Goal: Task Accomplishment & Management: Manage account settings

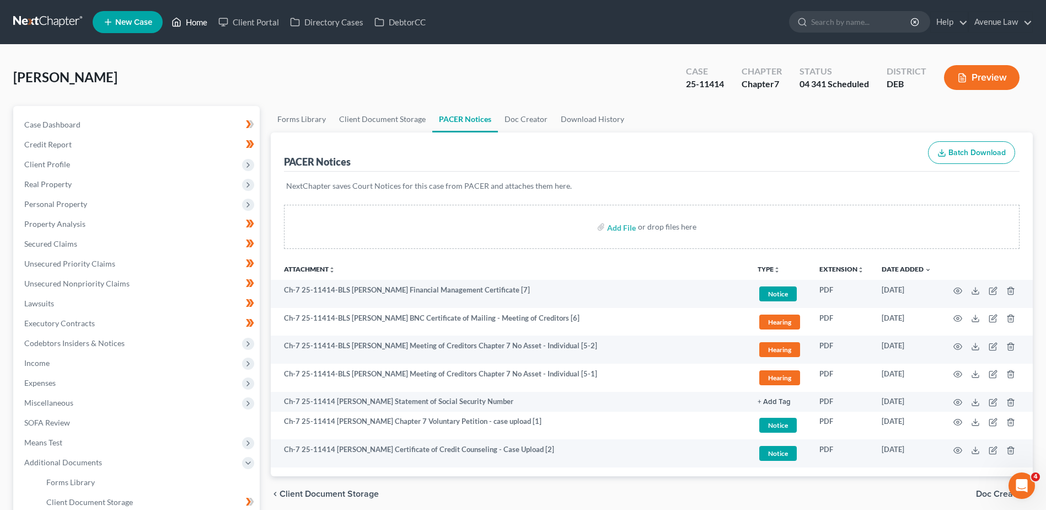
click at [198, 19] on link "Home" at bounding box center [189, 22] width 47 height 20
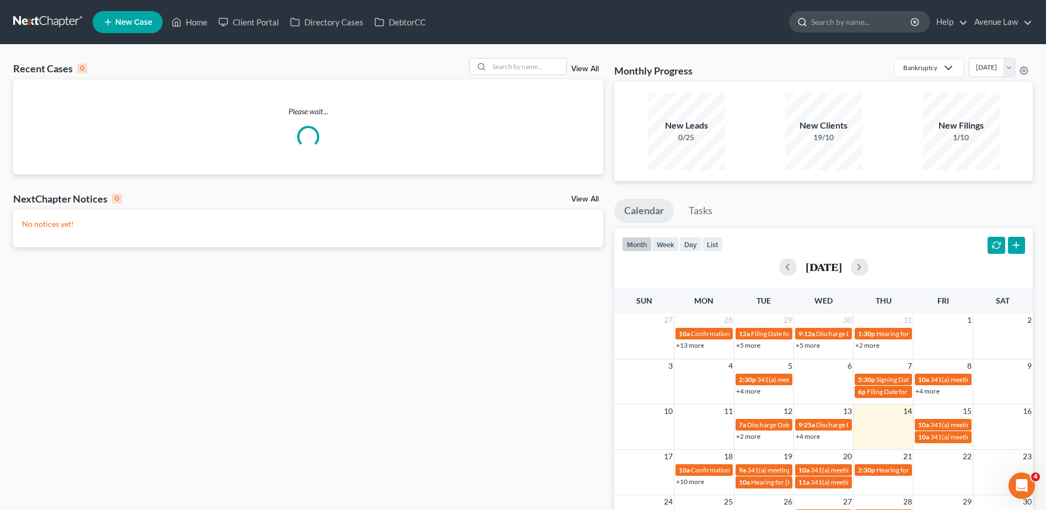
click at [829, 22] on input "search" at bounding box center [861, 22] width 101 height 20
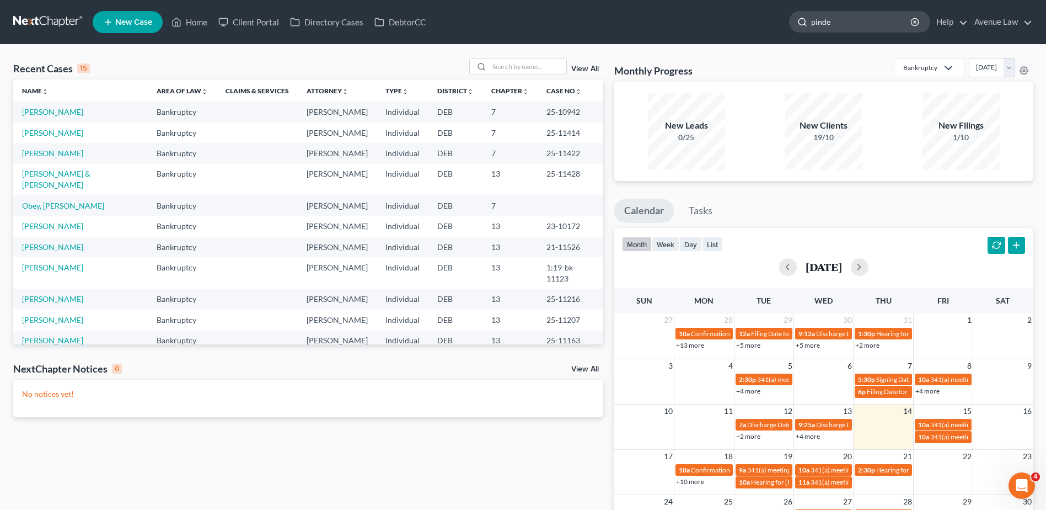
type input "pinder"
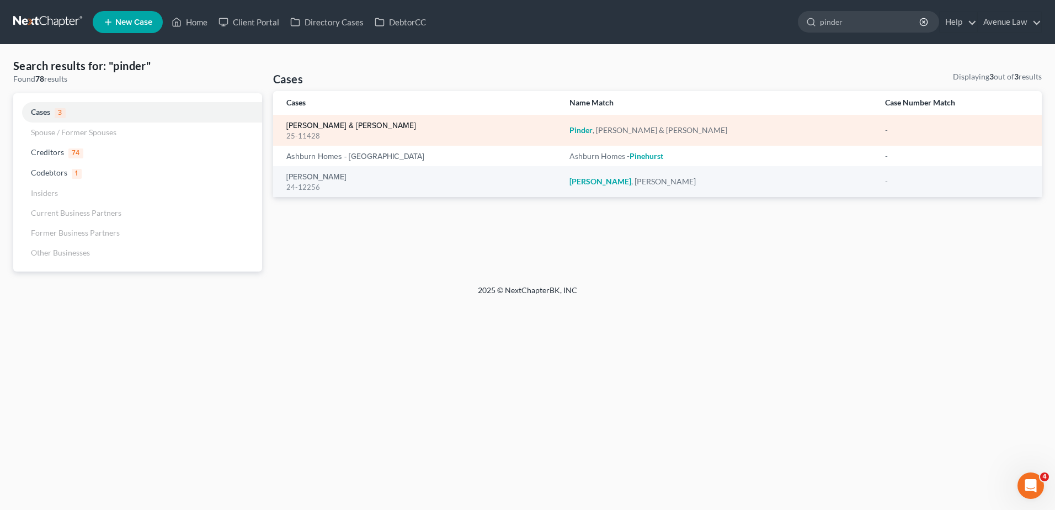
click at [349, 125] on link "Pinder, Cheryl & Christopher" at bounding box center [351, 126] width 130 height 8
select select "0"
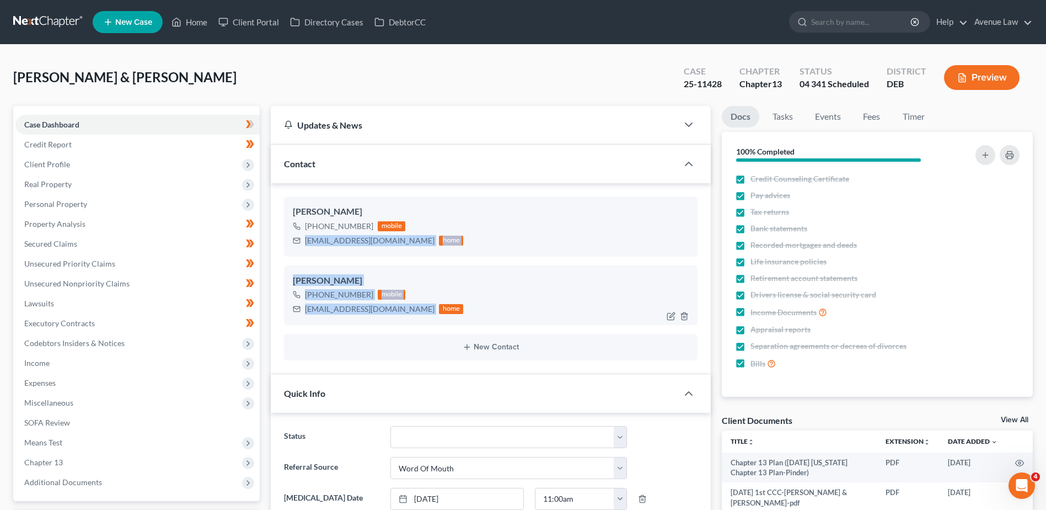
drag, startPoint x: 306, startPoint y: 238, endPoint x: 383, endPoint y: 311, distance: 105.4
click at [383, 311] on ng-include "Christopher Pinder +1 (302) 922-7508 mobile pindaddy5@gmail.com home Cheryl Pin…" at bounding box center [491, 278] width 414 height 164
drag, startPoint x: 383, startPoint y: 311, endPoint x: 342, endPoint y: 296, distance: 43.5
copy ng-include "pindaddy5@gmail.com home Cheryl Pinder +1 (302) 242-2978 mobile cpinder26@gmail…"
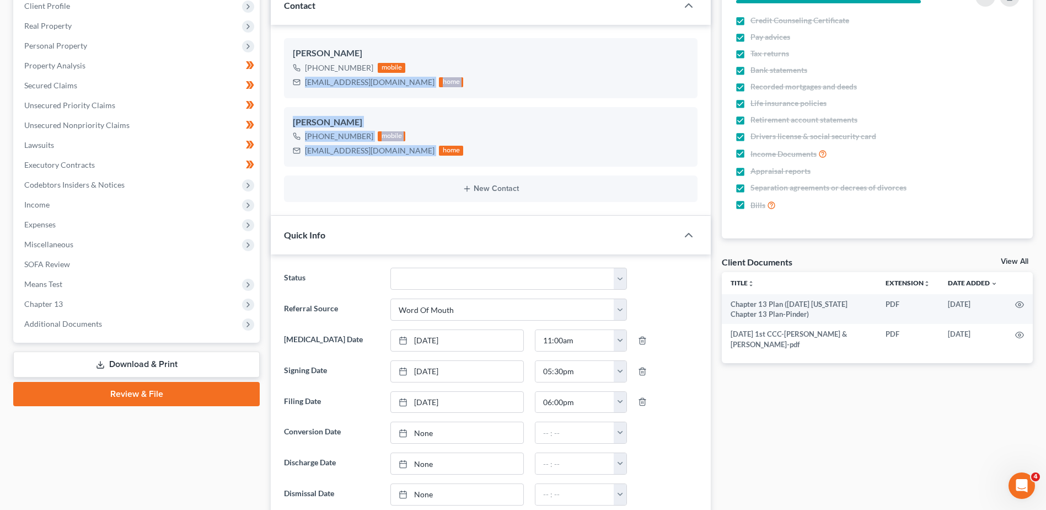
scroll to position [441, 0]
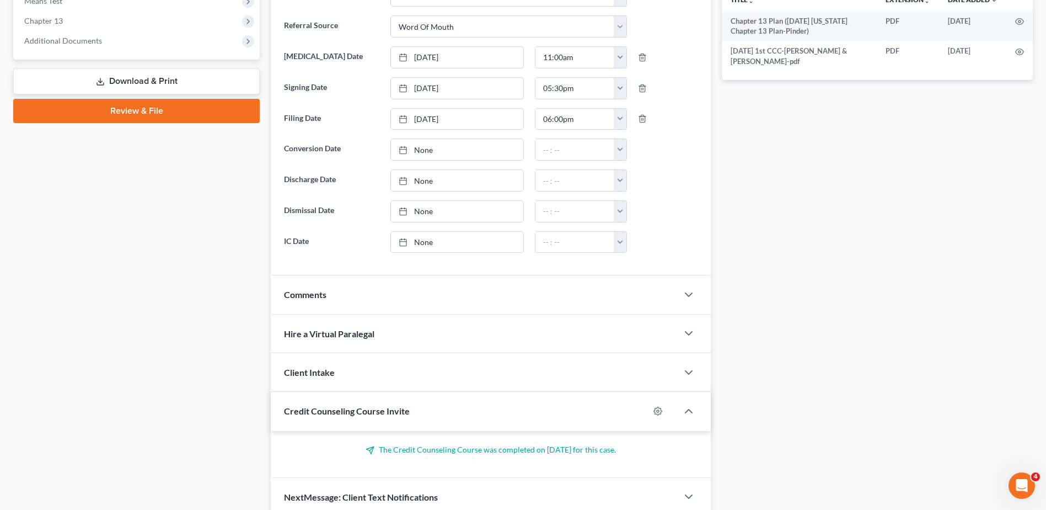
click at [349, 293] on div "Comments" at bounding box center [474, 294] width 407 height 38
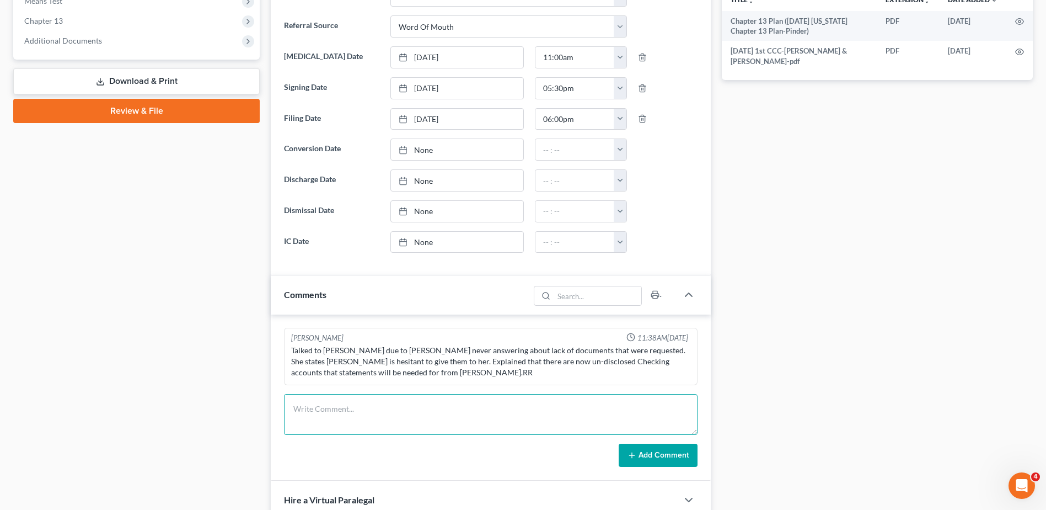
click at [360, 415] on textarea at bounding box center [491, 414] width 414 height 41
type textarea "D"
type textarea "19 documents uploaded to BK Docs system, notified trustee assistant and send to…"
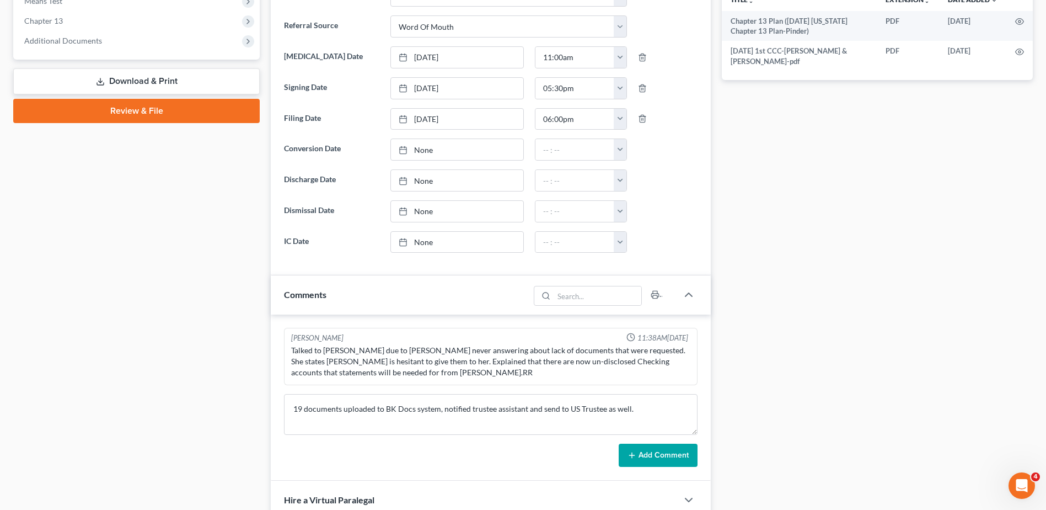
click at [648, 450] on button "Add Comment" at bounding box center [658, 454] width 79 height 23
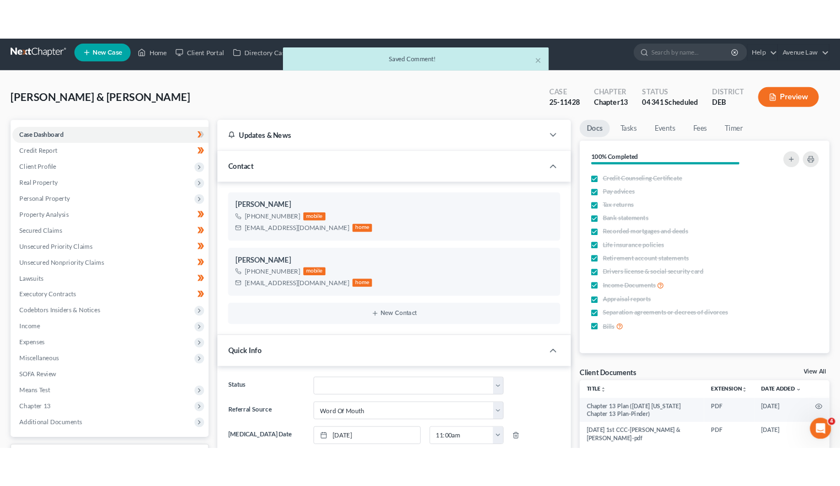
scroll to position [0, 0]
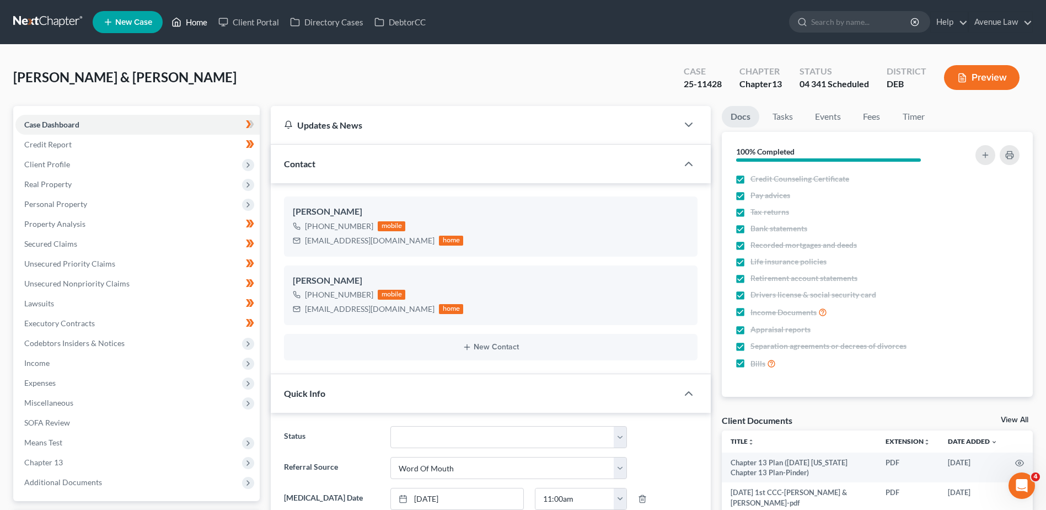
click at [201, 26] on link "Home" at bounding box center [189, 22] width 47 height 20
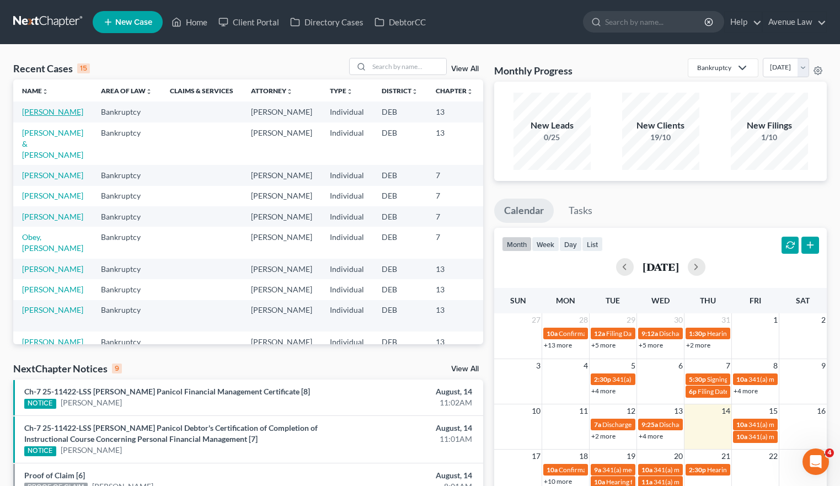
click at [34, 114] on link "Hoyle, Jeffrey" at bounding box center [52, 111] width 61 height 9
select select "0"
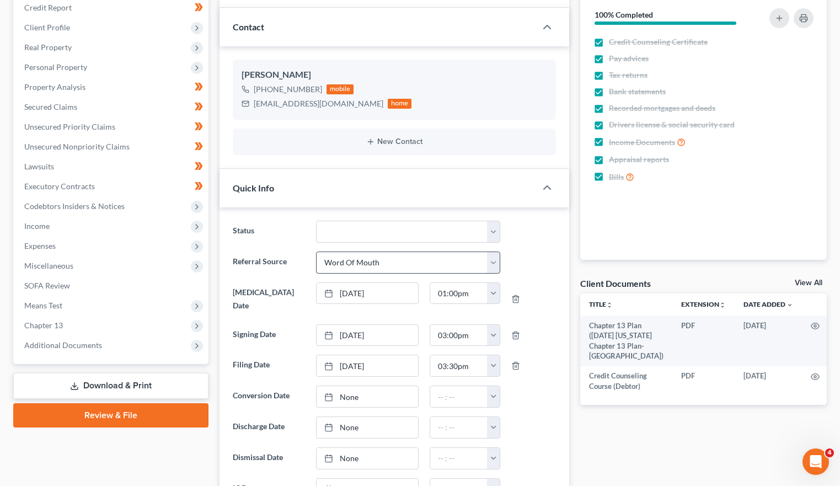
scroll to position [496, 0]
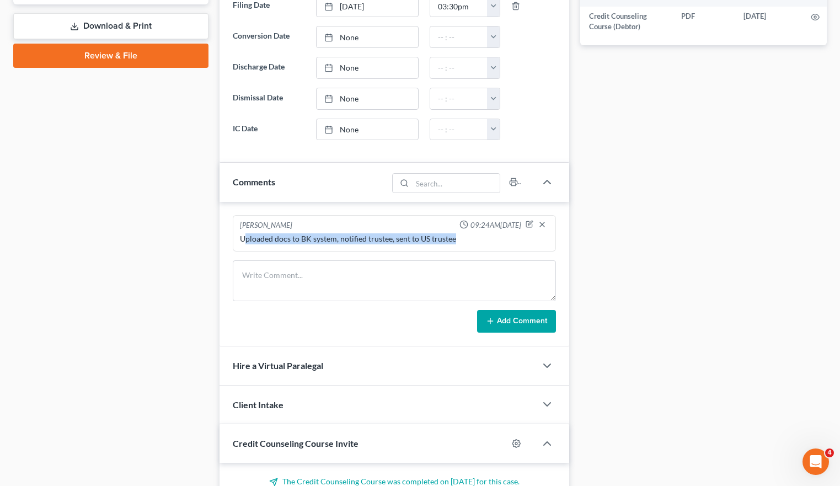
drag, startPoint x: 477, startPoint y: 231, endPoint x: 244, endPoint y: 231, distance: 232.2
click at [244, 233] on div "Uploaded docs to BK system, notified trustee, sent to US trustee" at bounding box center [394, 238] width 309 height 11
click at [142, 228] on div "Case Dashboard Payments Invoices Payments Payments Credit Report Client Profile" at bounding box center [111, 78] width 206 height 939
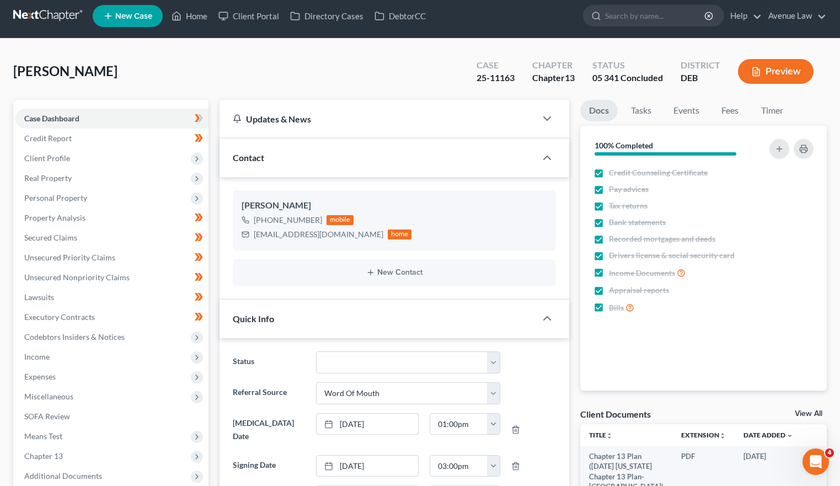
scroll to position [0, 0]
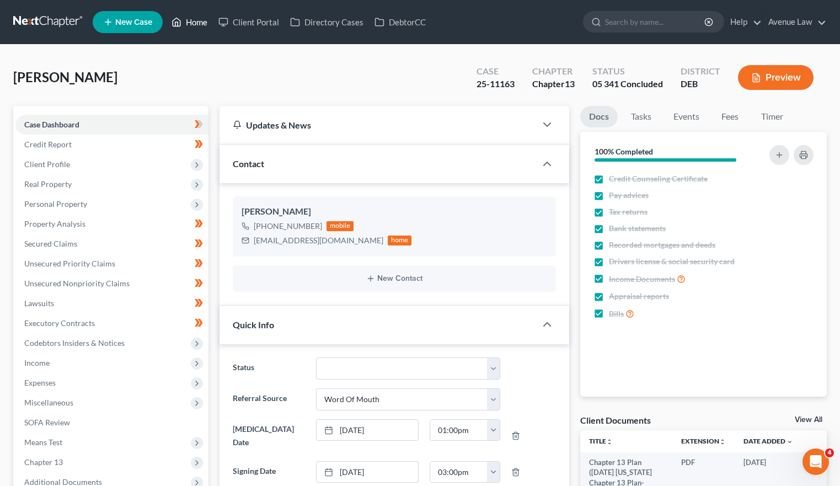
click at [189, 20] on link "Home" at bounding box center [189, 22] width 47 height 20
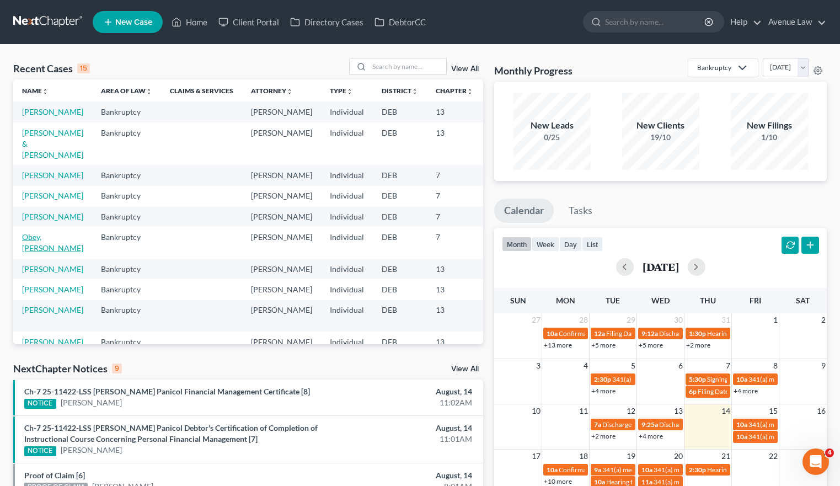
click at [29, 253] on link "Obey, [PERSON_NAME]" at bounding box center [52, 242] width 61 height 20
select select "0"
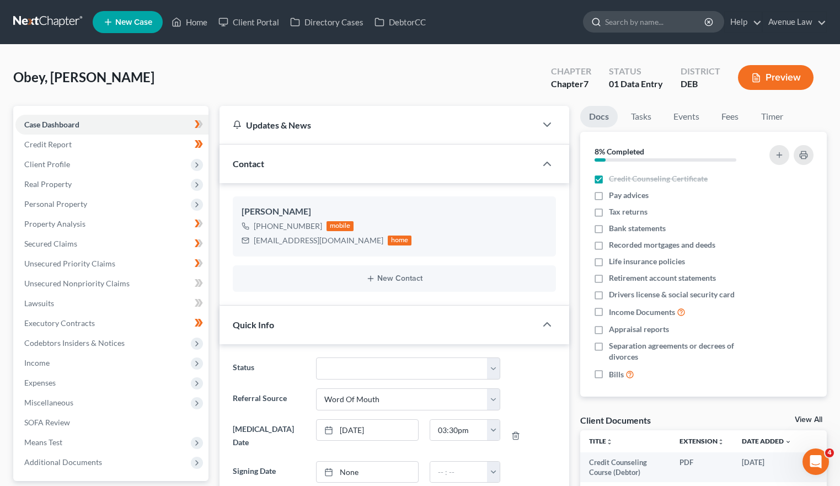
click at [622, 21] on input "search" at bounding box center [655, 22] width 101 height 20
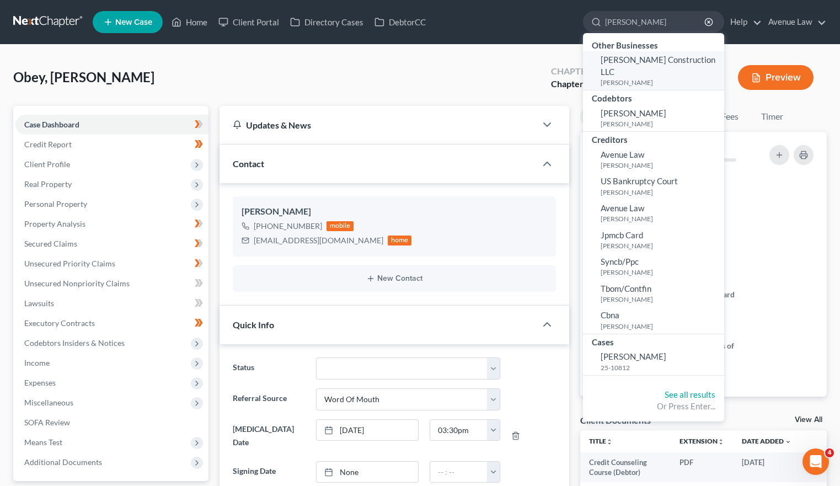
type input "kurtz"
click at [652, 64] on span "Kurtz Construction LLC" at bounding box center [658, 66] width 115 height 22
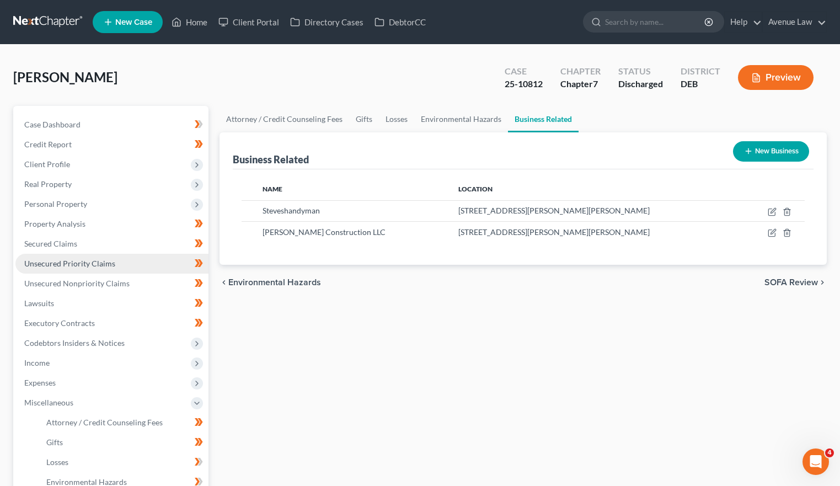
click at [73, 259] on span "Unsecured Priority Claims" at bounding box center [69, 263] width 91 height 9
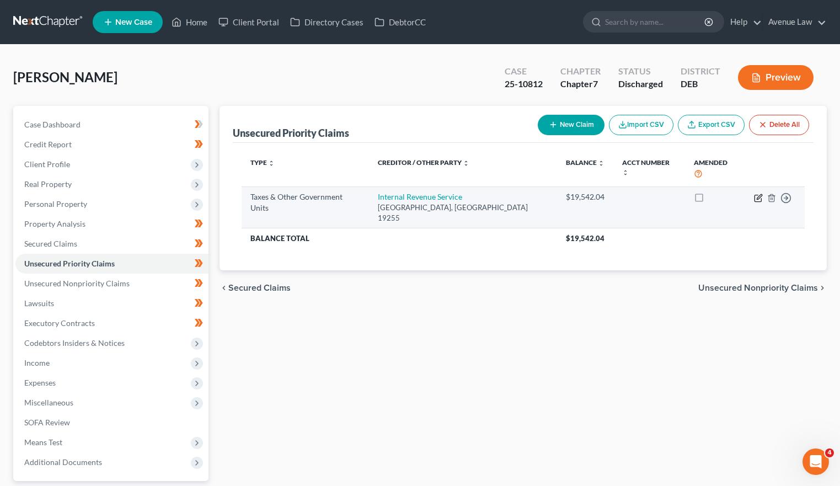
click at [761, 194] on icon "button" at bounding box center [758, 198] width 9 height 9
select select "0"
select select "39"
select select "0"
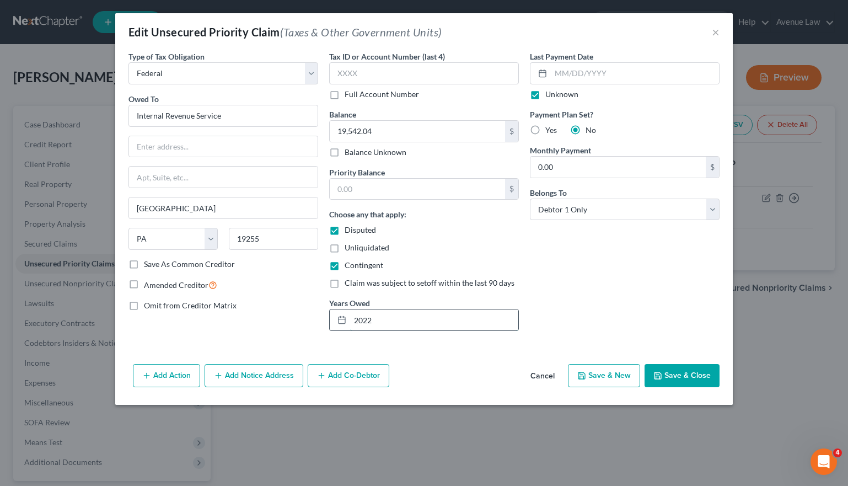
click at [435, 315] on input "2022" at bounding box center [434, 319] width 168 height 21
click at [714, 31] on button "×" at bounding box center [716, 31] width 8 height 13
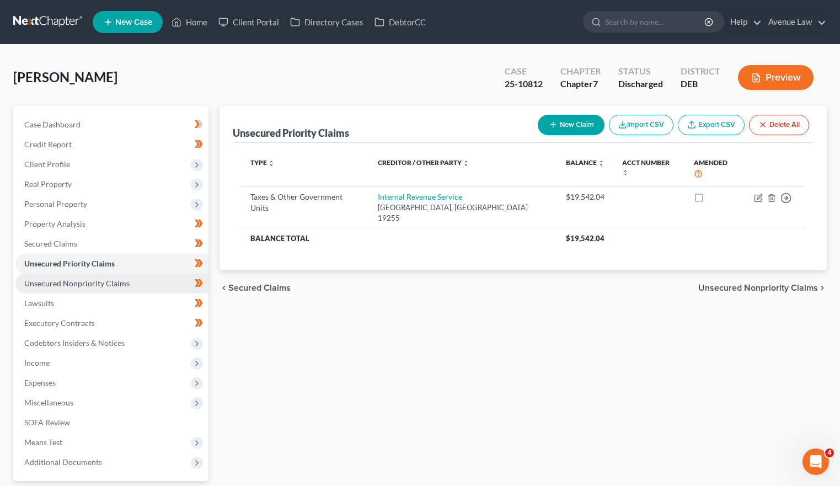
click at [101, 277] on link "Unsecured Nonpriority Claims" at bounding box center [111, 284] width 193 height 20
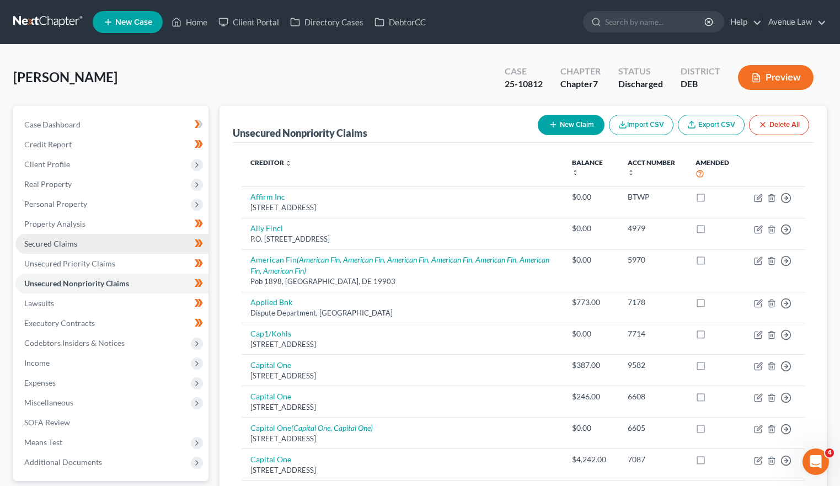
click at [73, 240] on span "Secured Claims" at bounding box center [50, 243] width 53 height 9
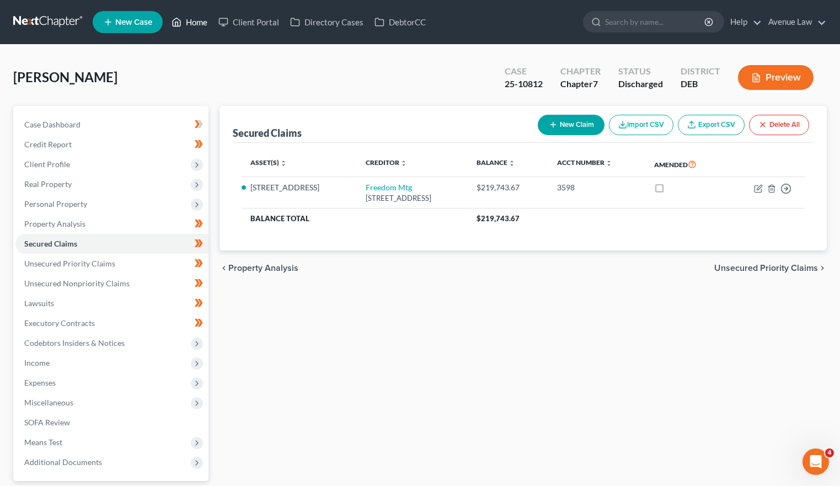
click at [205, 21] on link "Home" at bounding box center [189, 22] width 47 height 20
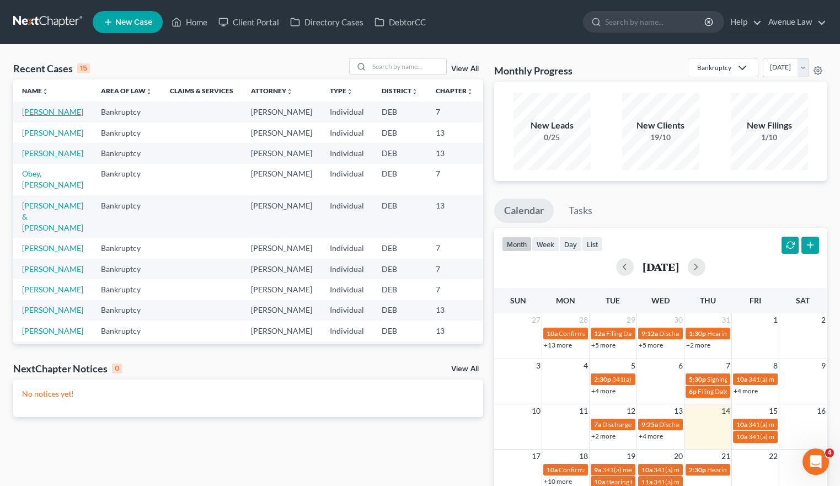
click at [35, 108] on link "[PERSON_NAME]" at bounding box center [52, 111] width 61 height 9
select select "0"
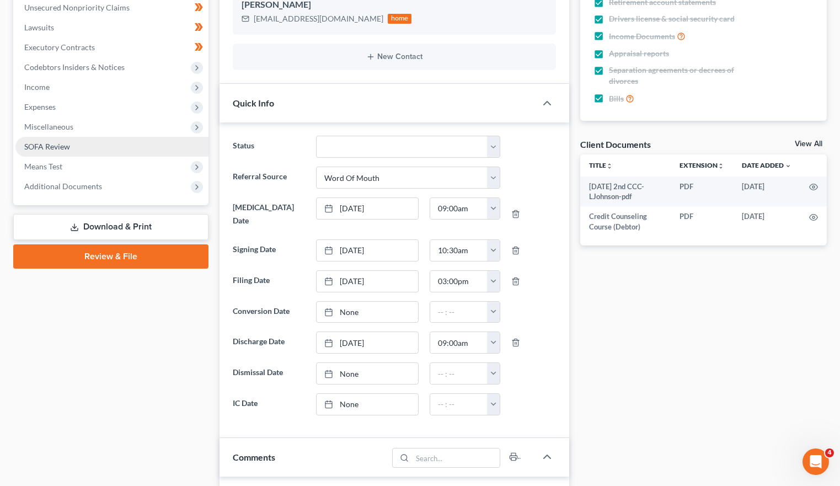
scroll to position [190, 0]
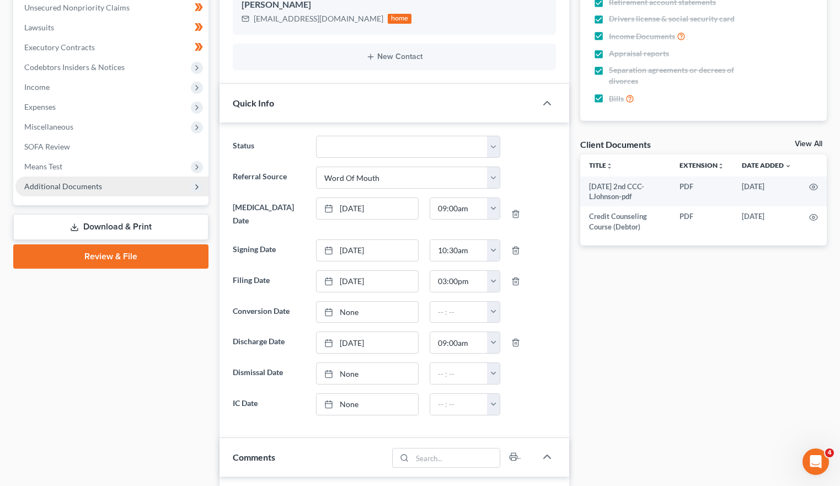
click at [51, 188] on span "Additional Documents" at bounding box center [63, 185] width 78 height 9
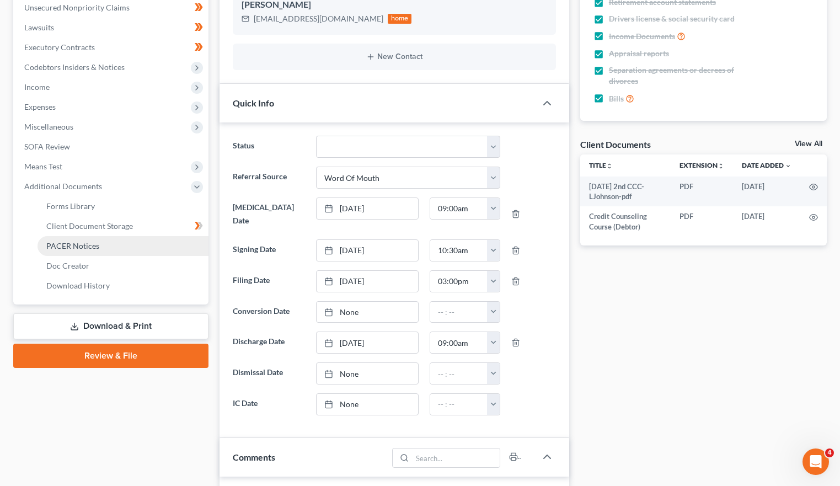
click at [71, 252] on link "PACER Notices" at bounding box center [123, 246] width 171 height 20
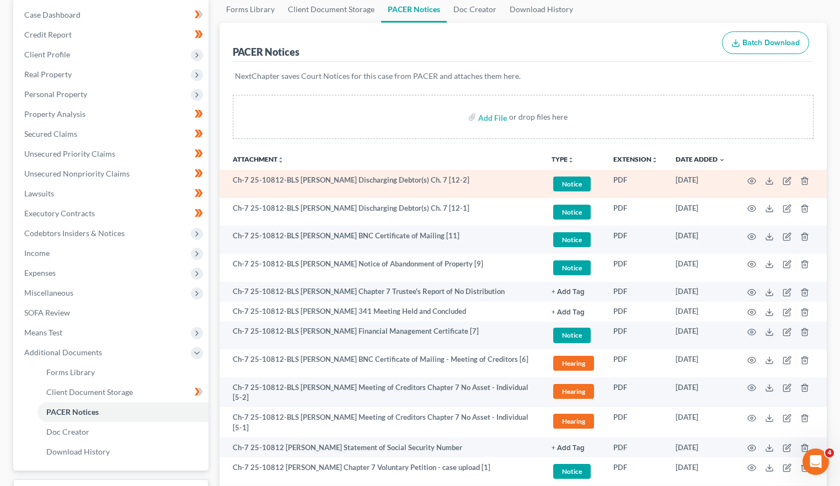
scroll to position [110, 0]
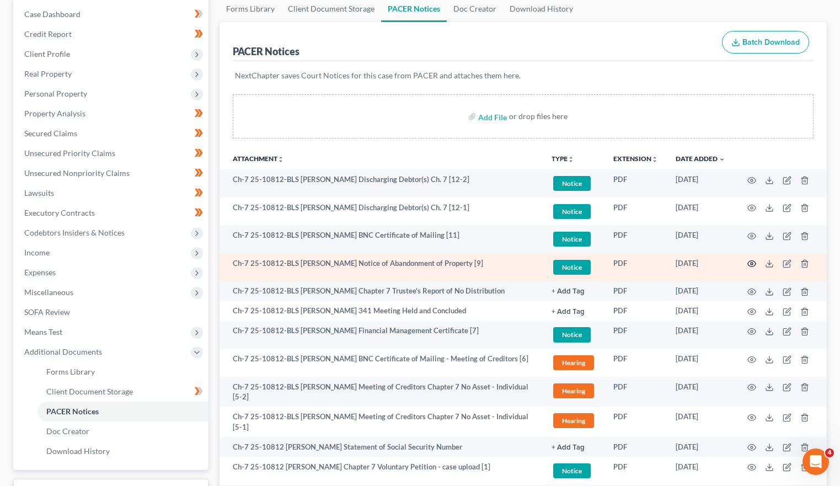
click at [752, 263] on circle "button" at bounding box center [752, 264] width 2 height 2
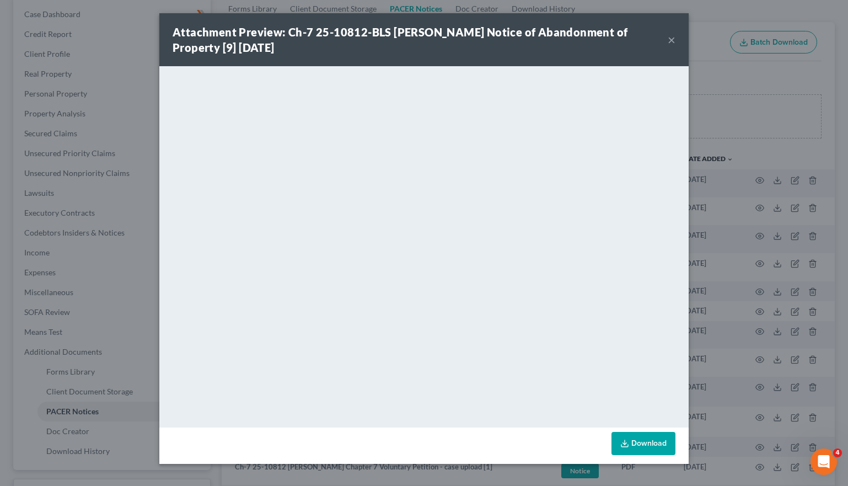
click at [668, 33] on button "×" at bounding box center [672, 39] width 8 height 13
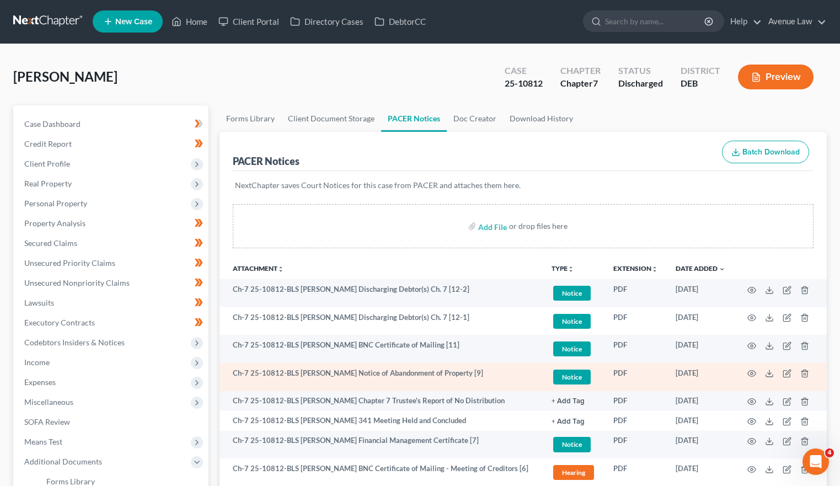
scroll to position [0, 0]
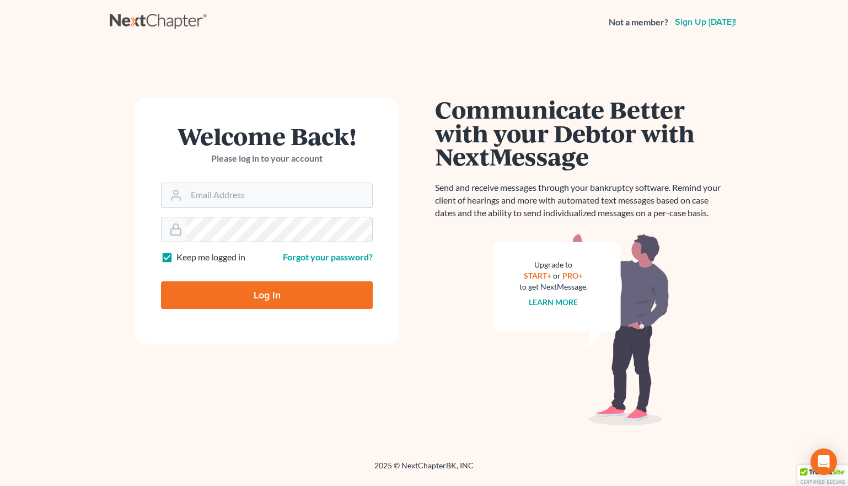
type input "[EMAIL_ADDRESS][DOMAIN_NAME]"
click at [202, 297] on input "Log In" at bounding box center [267, 295] width 212 height 28
type input "Thinking..."
type input "bdolt@avenuelaw.com"
click at [259, 297] on input "Log In" at bounding box center [267, 295] width 212 height 28
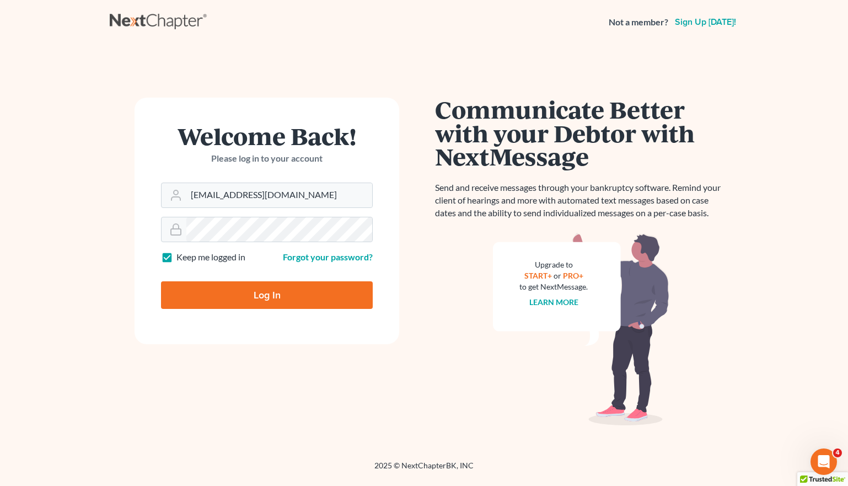
type input "Thinking..."
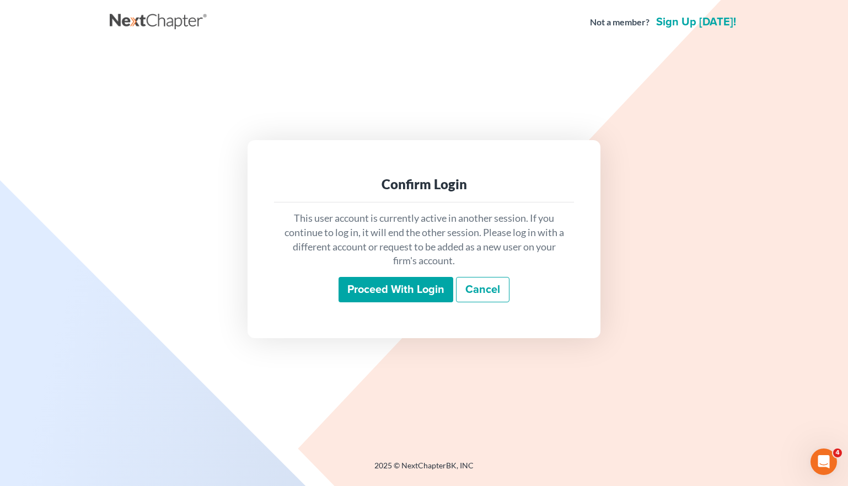
click at [222, 271] on div "Confirm Login This user account is currently active in another session. If you …" at bounding box center [424, 238] width 618 height 197
click at [169, 368] on div "Confirm Login This user account is currently active in another session. If you …" at bounding box center [424, 239] width 629 height 389
click at [167, 353] on div "Confirm Login This user account is currently active in another session. If you …" at bounding box center [424, 239] width 629 height 389
click at [680, 105] on div "Confirm Login This user account is currently active in another session. If you …" at bounding box center [424, 239] width 629 height 389
click at [570, 456] on div "Not a member? Sign up today! Confirm Login This user account is currently activ…" at bounding box center [424, 243] width 848 height 486
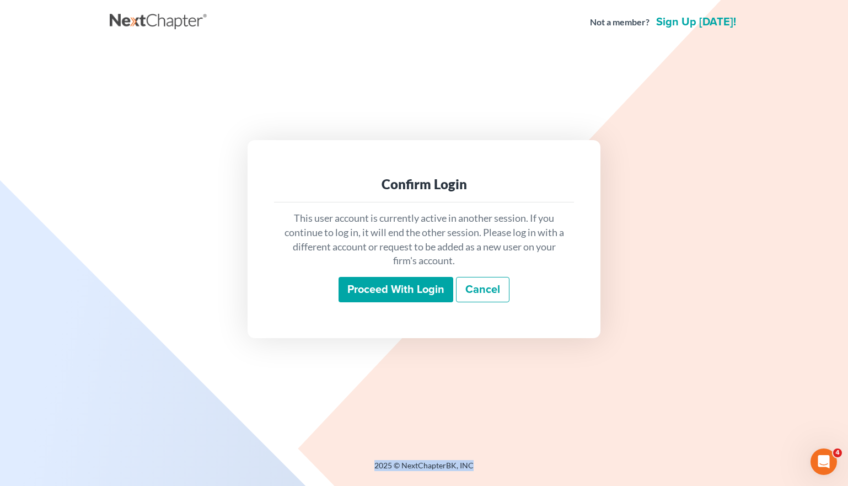
click at [570, 457] on div "Not a member? Sign up today! Confirm Login This user account is currently activ…" at bounding box center [424, 243] width 848 height 486
click at [451, 195] on div "Confirm Login This user account is currently active in another session. If you …" at bounding box center [424, 239] width 629 height 389
drag, startPoint x: 451, startPoint y: 195, endPoint x: 376, endPoint y: 176, distance: 76.8
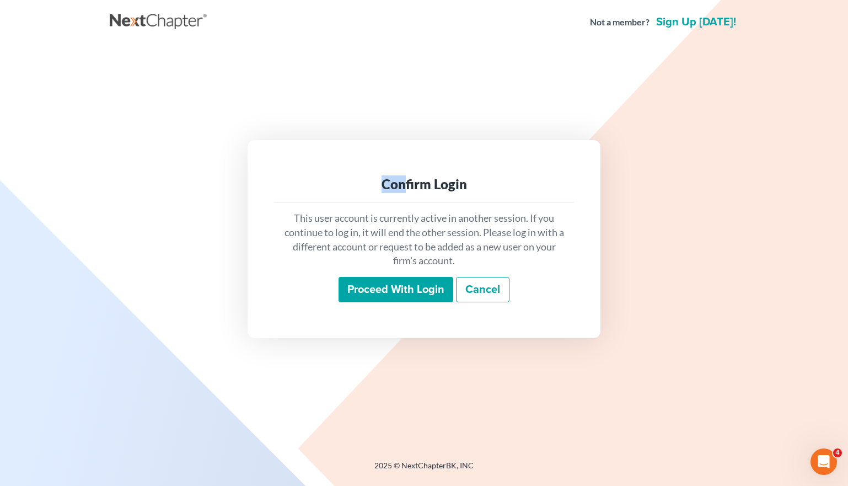
click at [376, 176] on div "Confirm Login This user account is currently active in another session. If you …" at bounding box center [424, 239] width 629 height 389
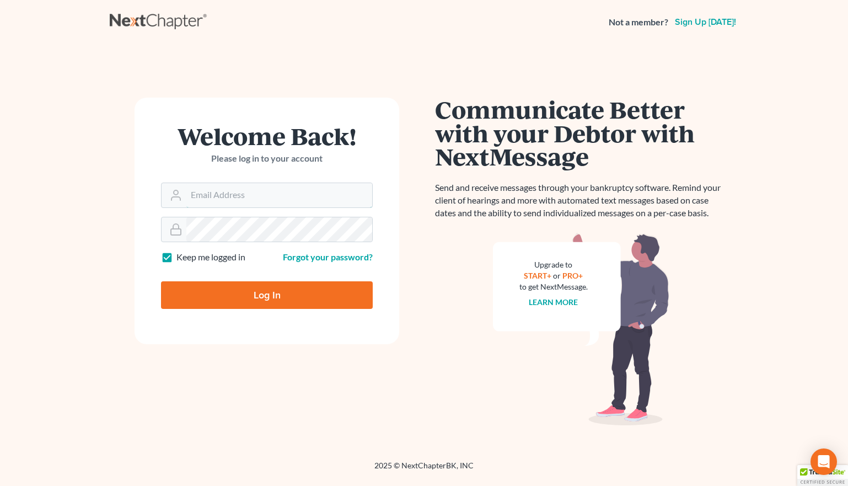
type input "bdolt@avenuelaw.com"
click at [232, 295] on input "Log In" at bounding box center [267, 295] width 212 height 28
type input "Thinking..."
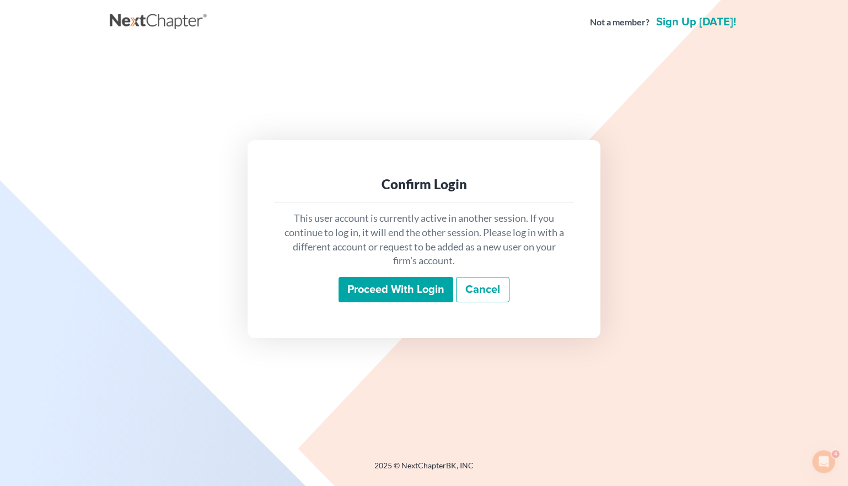
click at [387, 292] on input "Proceed with login" at bounding box center [396, 289] width 115 height 25
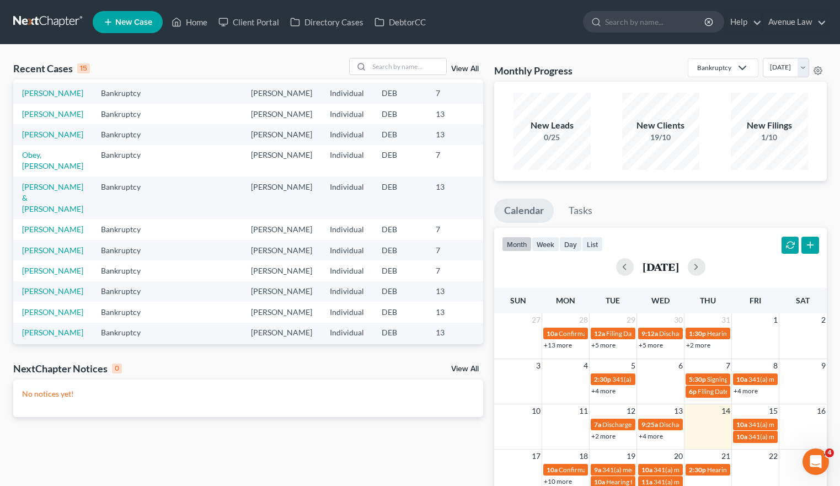
scroll to position [18, 0]
click at [36, 171] on link "Obey, [PERSON_NAME]" at bounding box center [52, 161] width 61 height 20
select select "0"
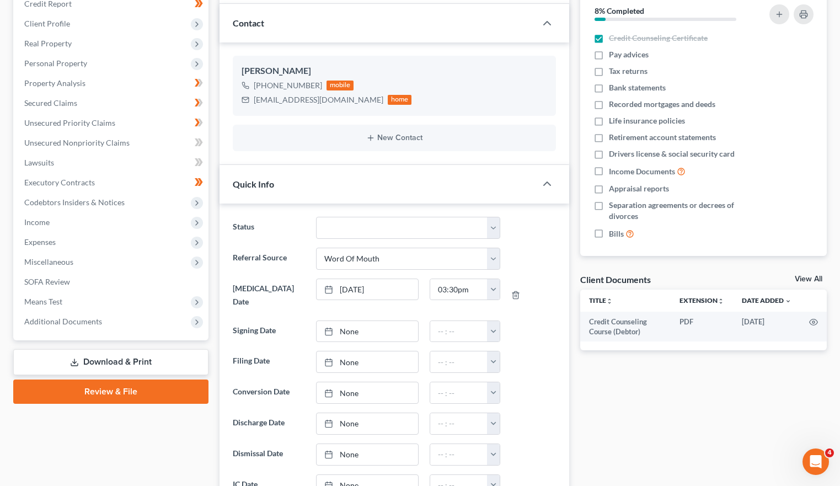
scroll to position [331, 0]
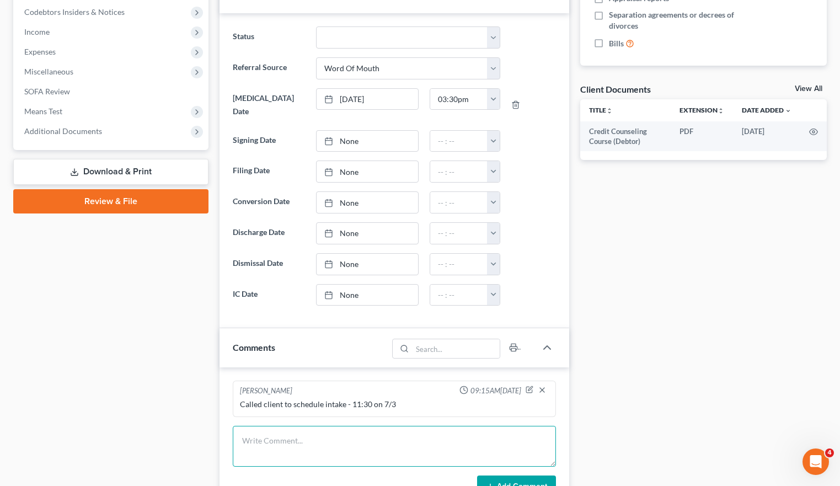
click at [274, 426] on textarea at bounding box center [394, 446] width 323 height 41
click at [409, 429] on textarea "Waiting for docs. Emailed updated list on 8/12." at bounding box center [394, 446] width 323 height 41
type textarea "Waiting for docs. Emailed updated list on 8/12."
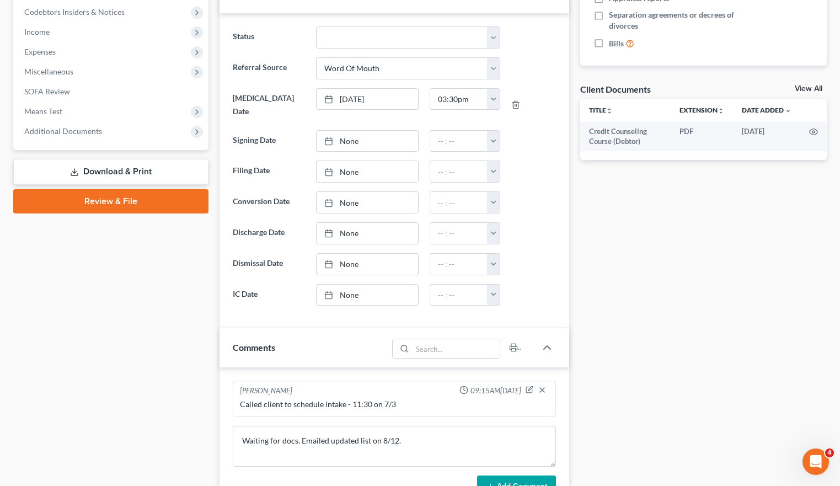
click at [508, 475] on button "Add Comment" at bounding box center [516, 486] width 79 height 23
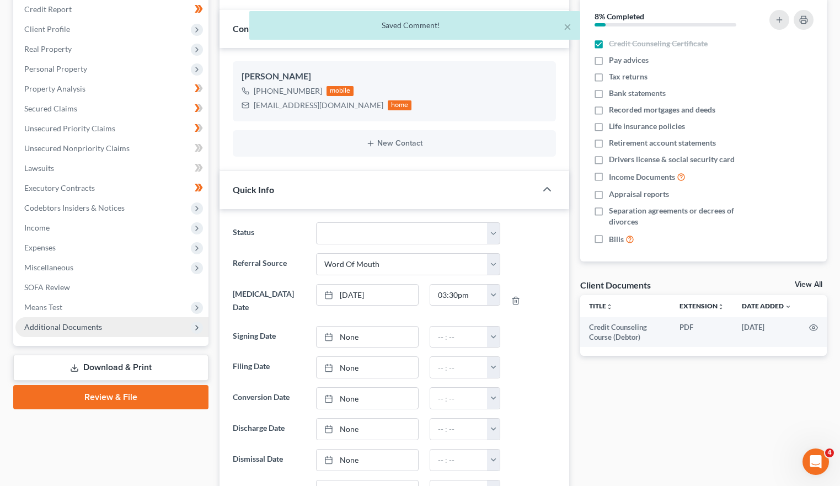
scroll to position [110, 0]
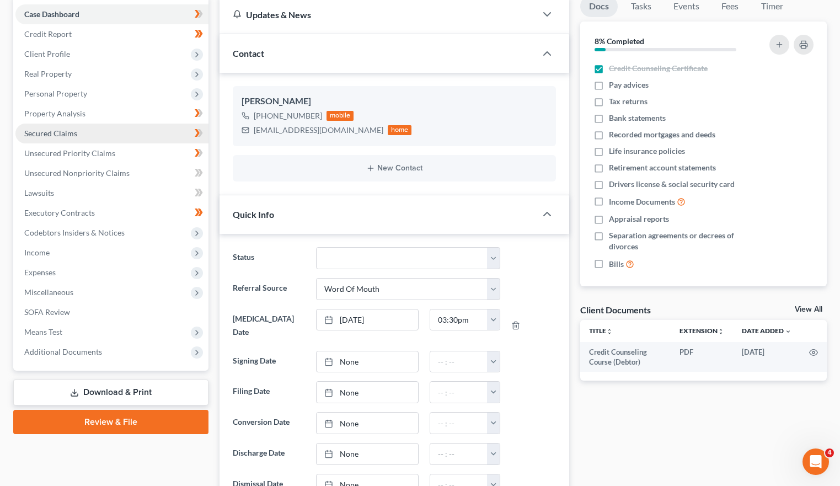
click at [55, 136] on span "Secured Claims" at bounding box center [50, 133] width 53 height 9
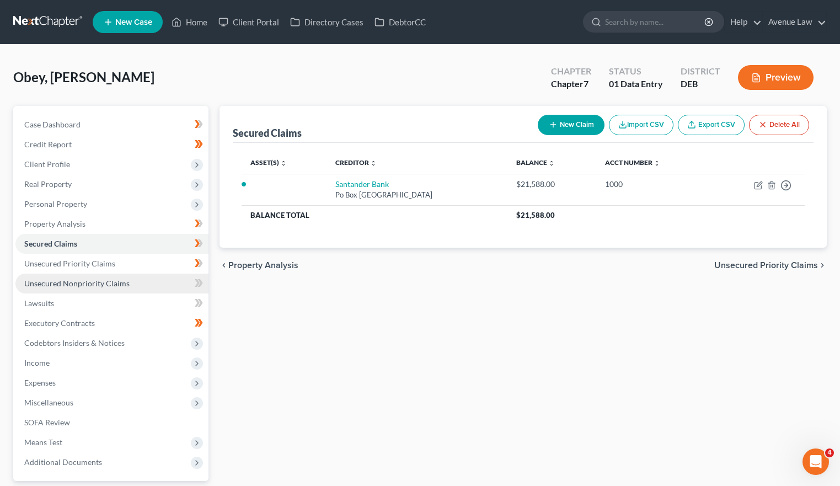
click at [117, 287] on span "Unsecured Nonpriority Claims" at bounding box center [76, 283] width 105 height 9
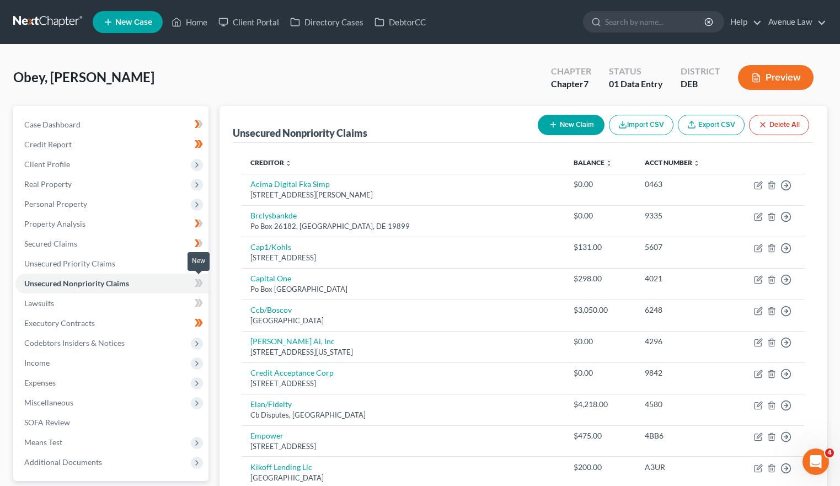
click at [196, 288] on icon at bounding box center [199, 283] width 8 height 14
click at [45, 301] on span "Lawsuits" at bounding box center [39, 302] width 30 height 9
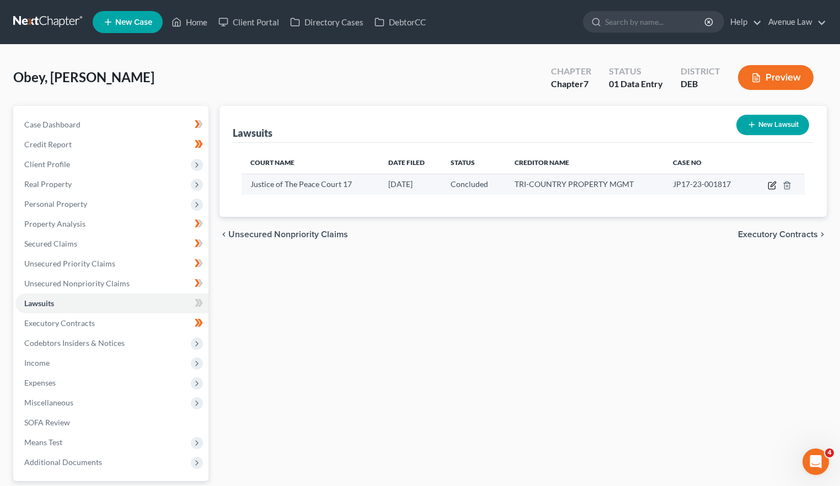
click at [772, 184] on icon "button" at bounding box center [772, 185] width 9 height 9
select select "7"
select select "2"
select select "4"
select select "7"
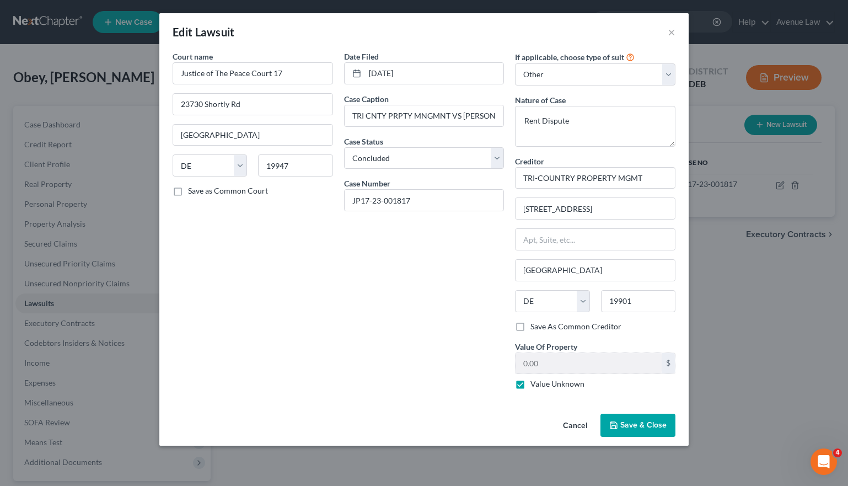
click at [647, 427] on span "Save & Close" at bounding box center [644, 424] width 46 height 9
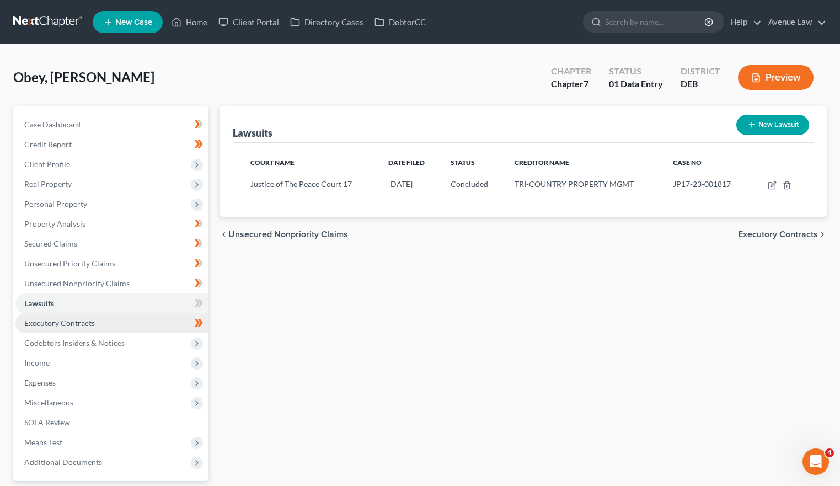
click at [63, 328] on link "Executory Contracts" at bounding box center [111, 323] width 193 height 20
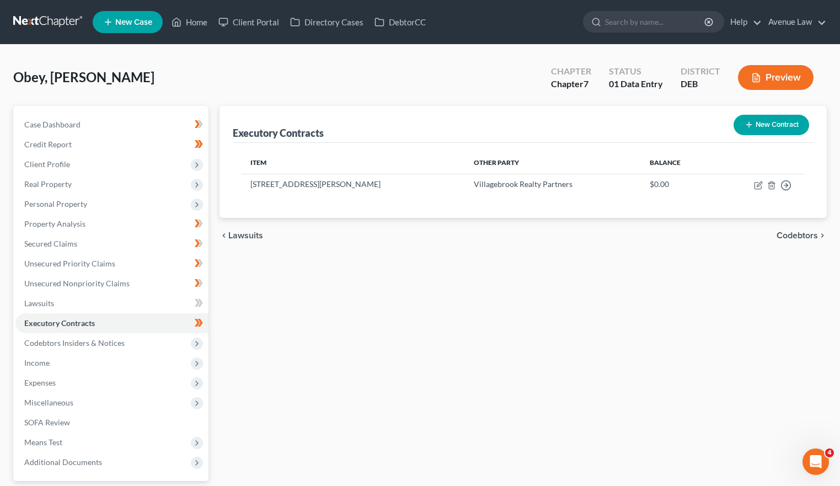
click at [344, 266] on div "Executory Contracts New Contract Item Other Party Balance [STREET_ADDRESS][PERS…" at bounding box center [523, 325] width 618 height 439
click at [62, 201] on span "Personal Property" at bounding box center [55, 203] width 63 height 9
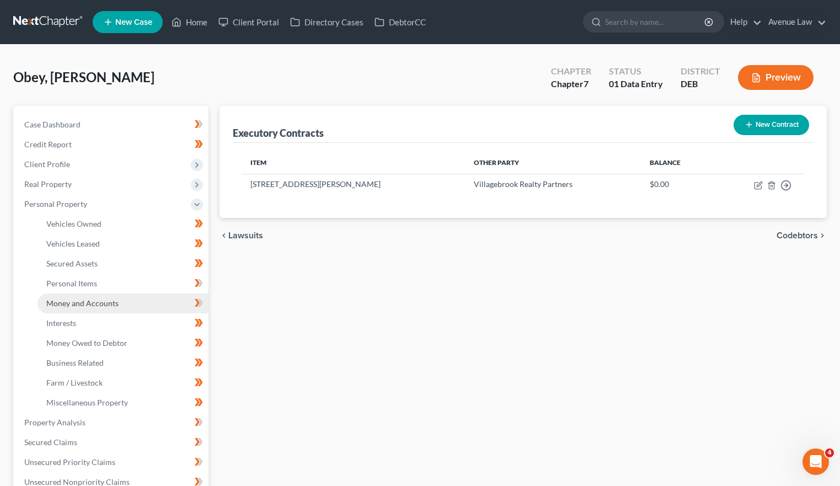
click at [70, 303] on span "Money and Accounts" at bounding box center [82, 302] width 72 height 9
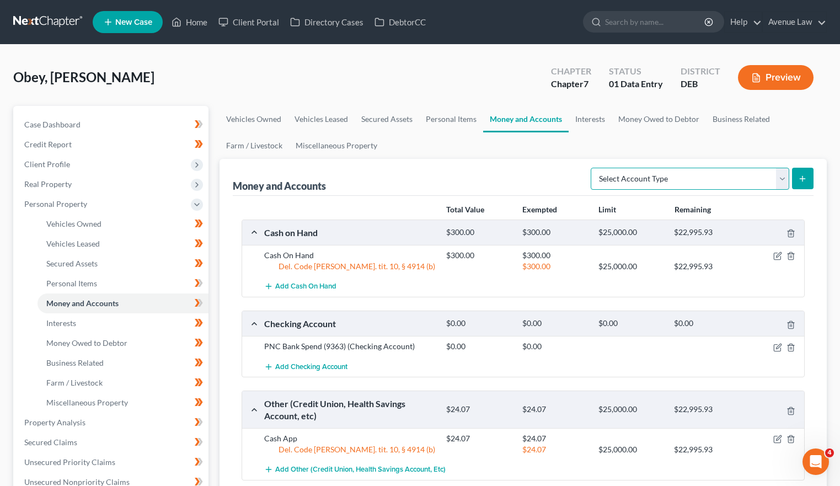
click at [682, 174] on select "Select Account Type Brokerage Cash on Hand Certificates of Deposit Checking Acc…" at bounding box center [690, 179] width 199 height 22
select select "security_deposits"
click at [593, 168] on select "Select Account Type Brokerage Cash on Hand Certificates of Deposit Checking Acc…" at bounding box center [690, 179] width 199 height 22
click at [812, 184] on button "submit" at bounding box center [803, 179] width 22 height 22
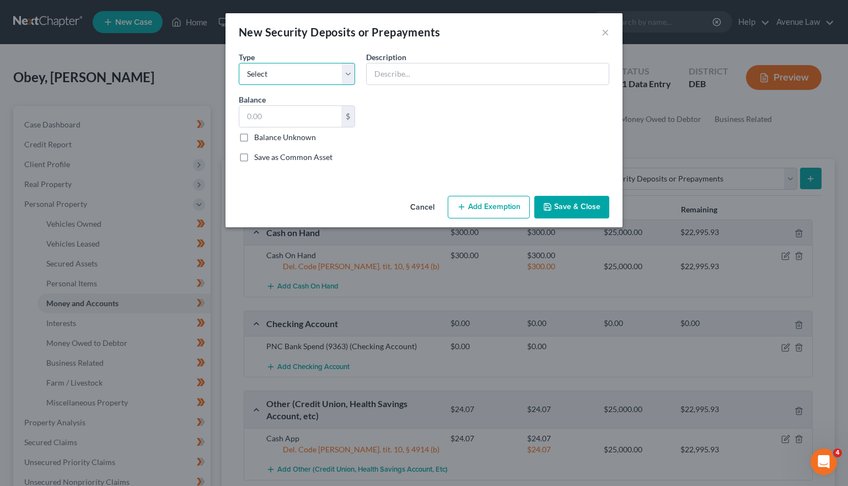
click at [302, 73] on select "Select Electric Gas Heating Oil Security Deposit On Rental Unit Prepaid Rent Te…" at bounding box center [297, 74] width 116 height 22
select select "3"
click at [239, 63] on select "Select Electric Gas Heating Oil Security Deposit On Rental Unit Prepaid Rent Te…" at bounding box center [297, 74] width 116 height 22
click at [421, 73] on input "text" at bounding box center [488, 73] width 242 height 21
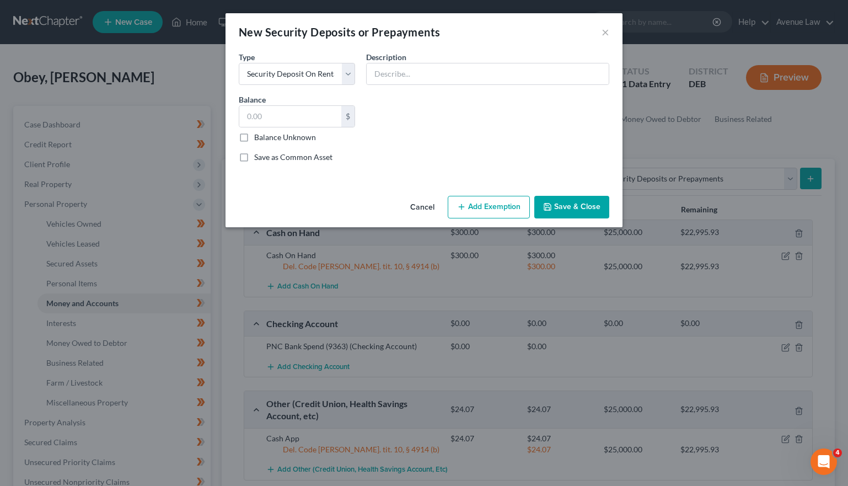
click at [501, 30] on div "New Security Deposits or Prepayments ×" at bounding box center [424, 32] width 397 height 38
click at [576, 205] on button "Save & Close" at bounding box center [572, 207] width 75 height 23
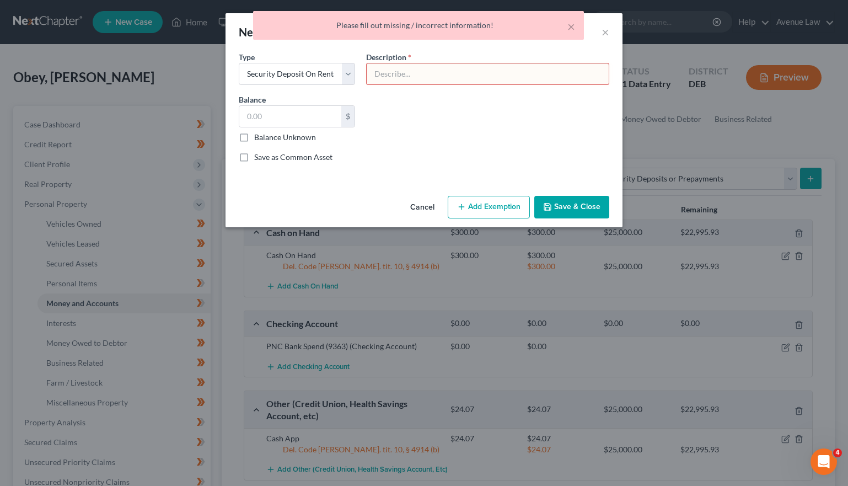
click at [607, 33] on div "× Please fill out missing / incorrect information!" at bounding box center [418, 28] width 848 height 34
click at [570, 28] on button "×" at bounding box center [572, 26] width 8 height 13
